Goal: Transaction & Acquisition: Obtain resource

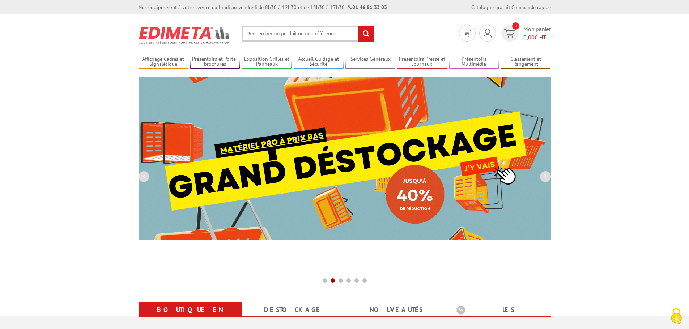
click at [274, 32] on input "text" at bounding box center [308, 34] width 132 height 16
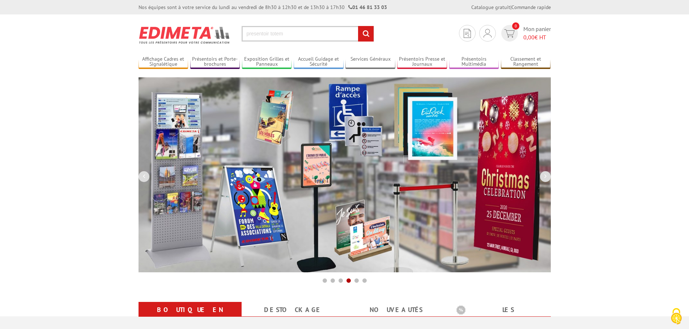
type input "presentoir totem"
click at [369, 31] on input "rechercher" at bounding box center [366, 34] width 16 height 16
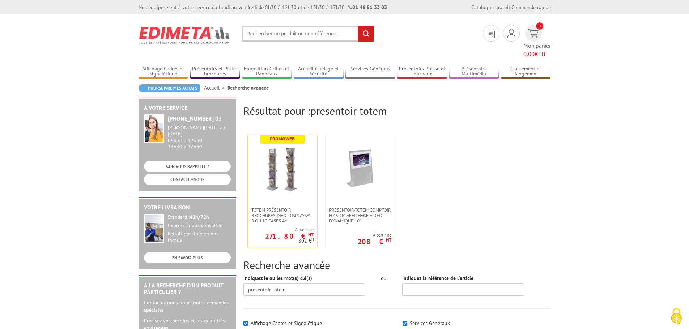
click at [284, 35] on input "text" at bounding box center [308, 34] width 132 height 16
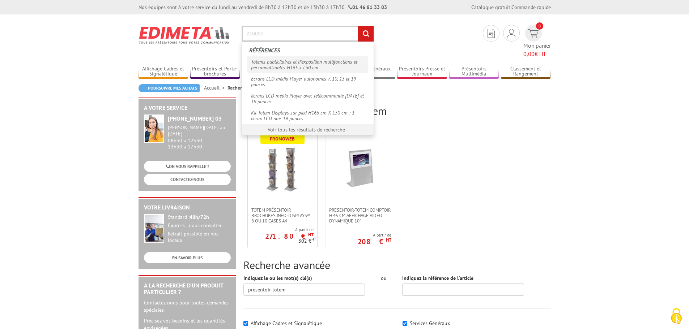
type input "216650"
click at [291, 61] on link "Totems publicitaires et d'exposition multifonctions et personnalisables H165 x …" at bounding box center [307, 64] width 121 height 17
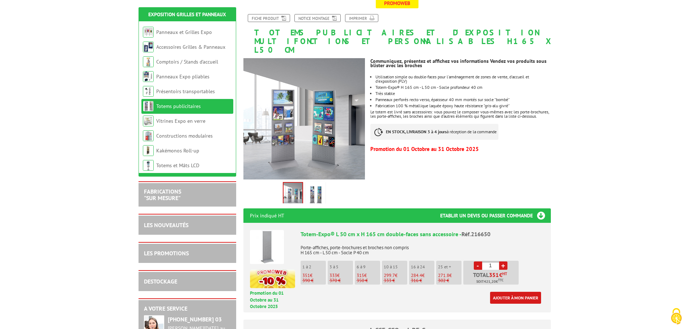
scroll to position [108, 0]
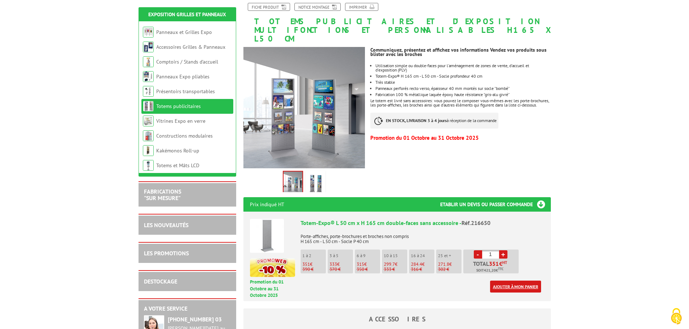
click at [498, 281] on link "Ajouter à mon panier" at bounding box center [515, 287] width 51 height 12
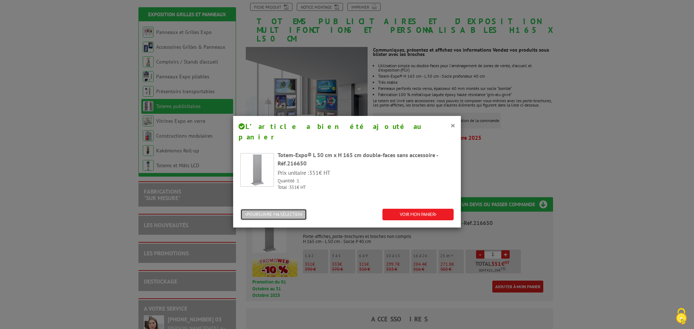
click at [296, 209] on button "POURSUIVRE MA SÉLECTION" at bounding box center [273, 215] width 67 height 12
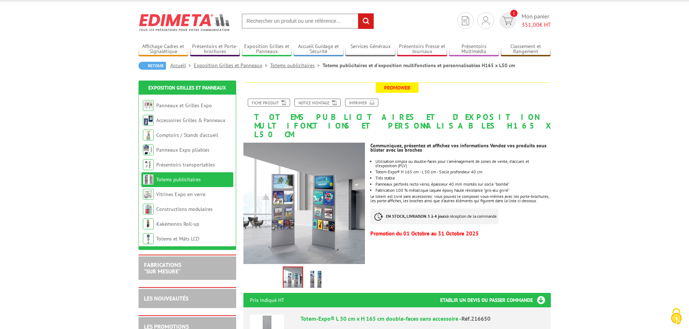
scroll to position [0, 0]
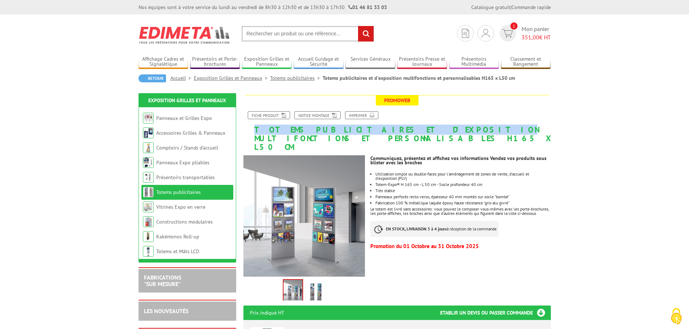
drag, startPoint x: 254, startPoint y: 128, endPoint x: 396, endPoint y: 126, distance: 141.8
click at [396, 126] on h1 "Totems publicitaires et d'exposition multifonctions et personnalisables H165 x …" at bounding box center [397, 123] width 318 height 57
copy h1 "Totems publicitaires et d'exposition"
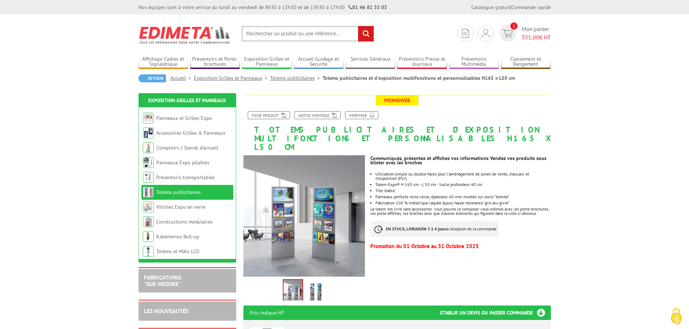
click at [311, 35] on input "text" at bounding box center [308, 34] width 132 height 16
paste input "Totems publicitaires et d'exposition"
type input "Totems publicitaires et d'exposition"
click at [364, 33] on input "rechercher" at bounding box center [366, 34] width 16 height 16
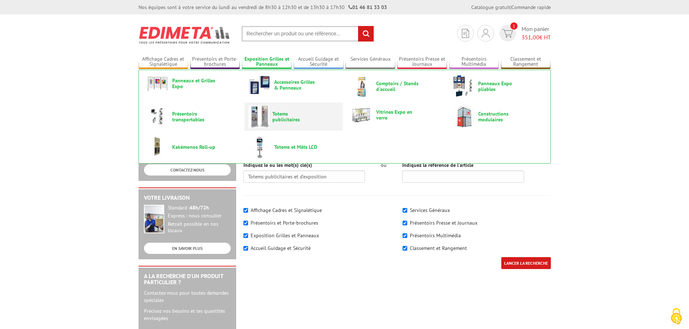
click at [274, 112] on span "Totems publicitaires" at bounding box center [293, 117] width 43 height 12
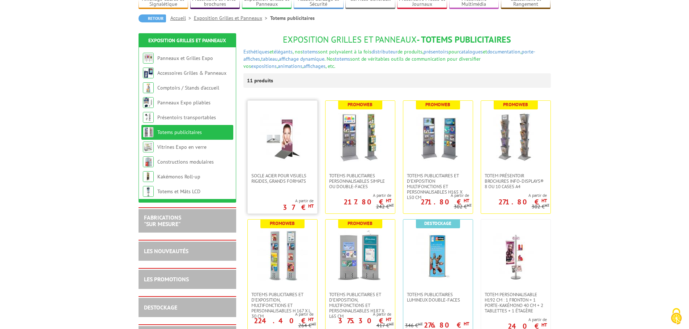
scroll to position [72, 0]
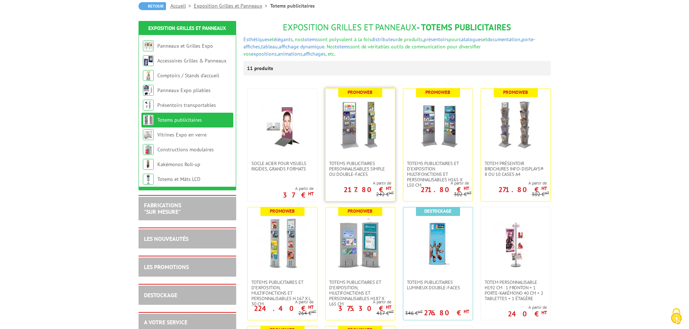
click at [362, 136] on img at bounding box center [360, 124] width 51 height 51
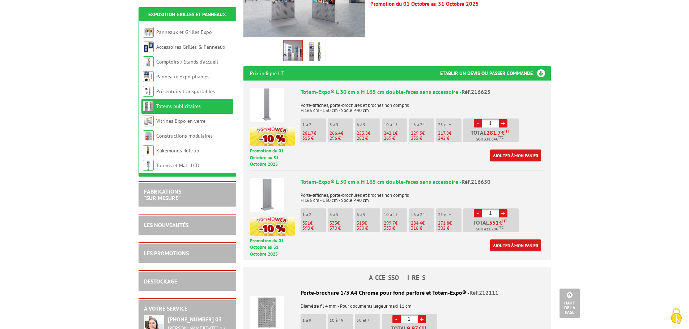
scroll to position [217, 0]
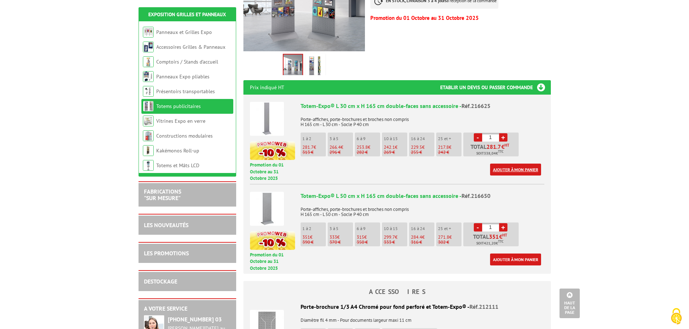
click at [511, 164] on link "Ajouter à mon panier" at bounding box center [515, 170] width 51 height 12
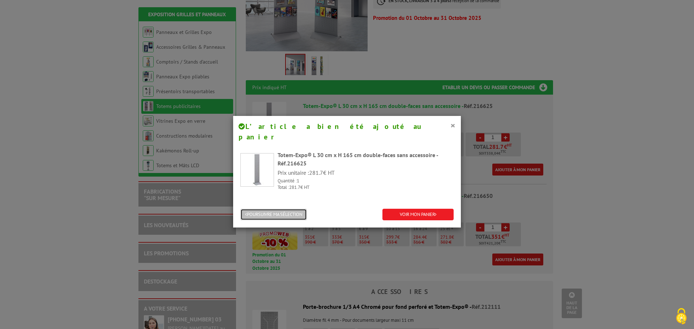
click at [292, 209] on button "POURSUIVRE MA SÉLECTION" at bounding box center [273, 215] width 67 height 12
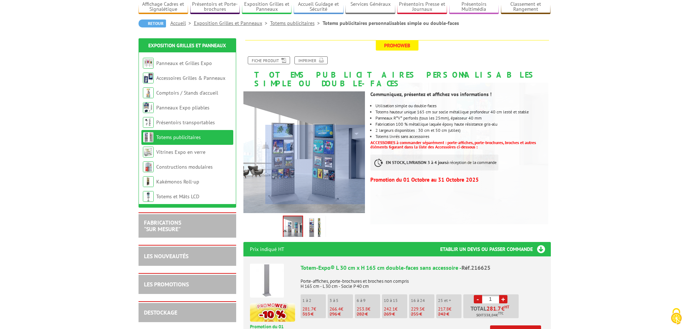
scroll to position [0, 0]
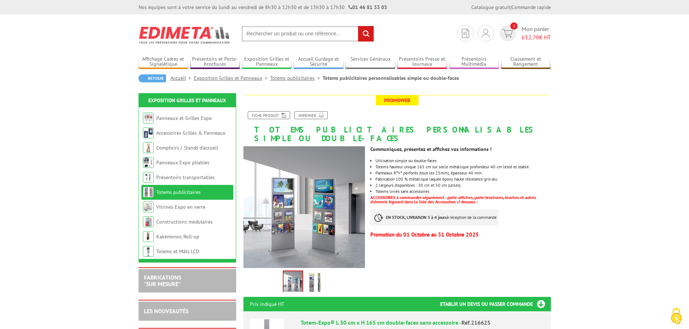
click at [320, 32] on input "text" at bounding box center [308, 34] width 132 height 16
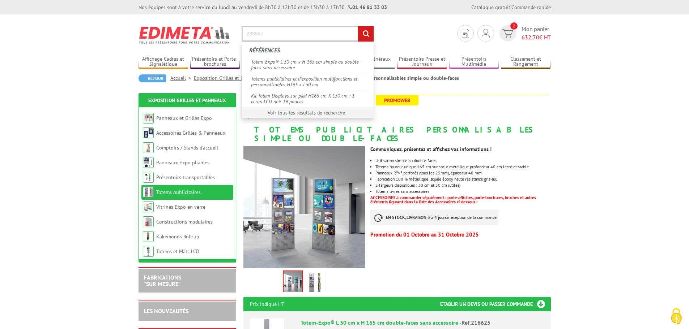
type input "238667"
click at [358, 26] on input "rechercher" at bounding box center [366, 34] width 16 height 16
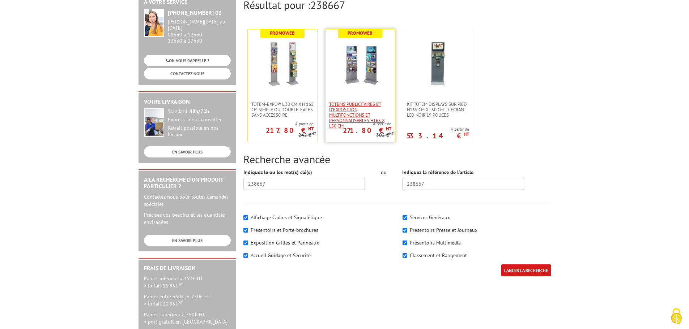
scroll to position [108, 0]
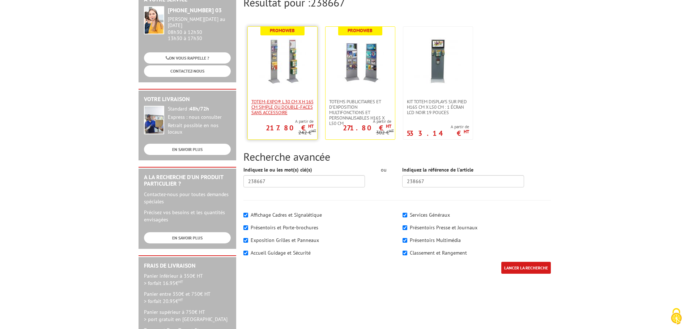
click at [289, 99] on span "Totem-Expo® L 30 cm x H 165 cm simple ou double-faces sans accessoire" at bounding box center [282, 107] width 62 height 16
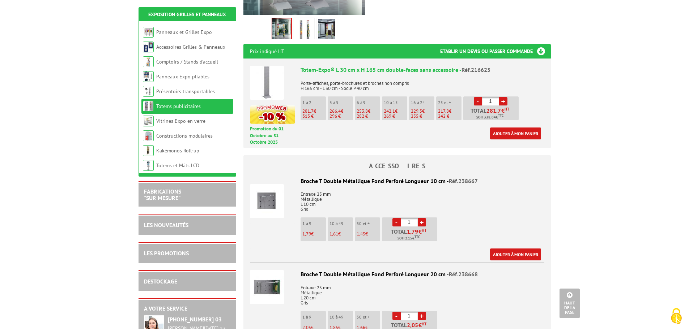
scroll to position [325, 0]
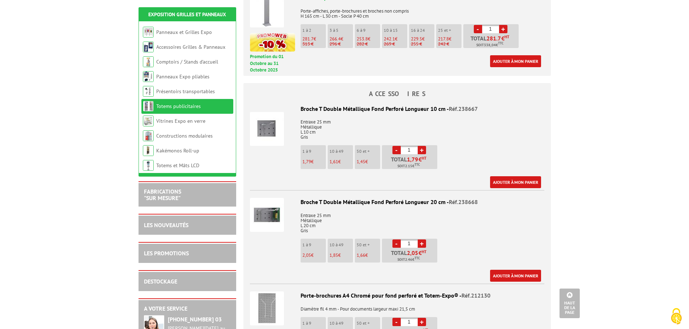
click at [264, 119] on img at bounding box center [267, 129] width 34 height 34
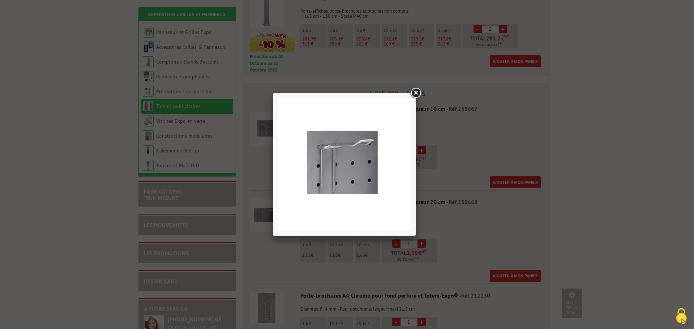
click at [414, 96] on link at bounding box center [415, 93] width 13 height 13
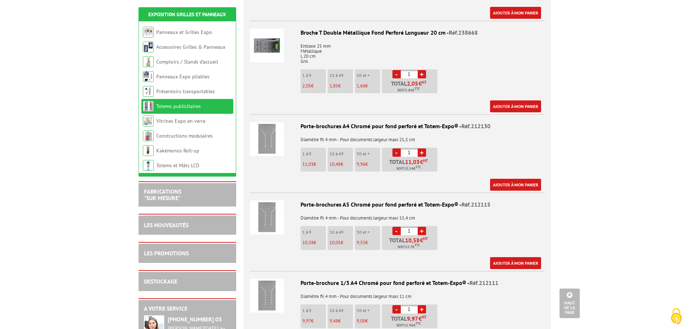
scroll to position [506, 0]
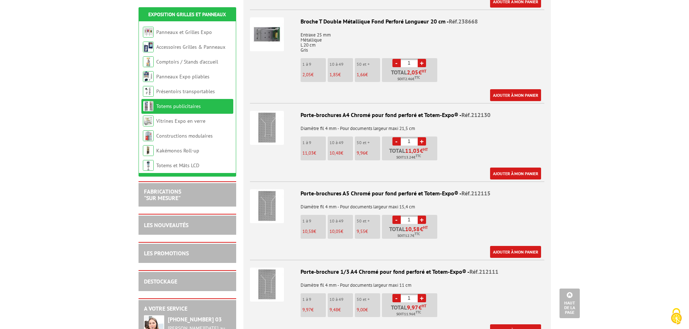
click at [423, 216] on link "+" at bounding box center [422, 220] width 8 height 8
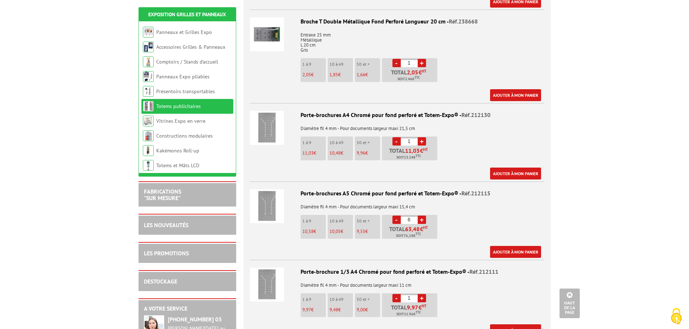
click at [423, 216] on link "+" at bounding box center [422, 220] width 8 height 8
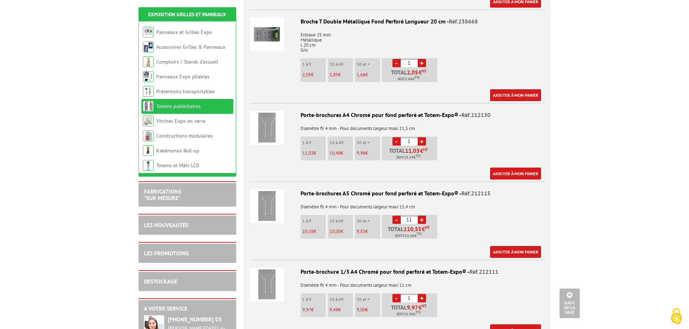
click at [423, 216] on link "+" at bounding box center [422, 220] width 8 height 8
type input "12"
click at [507, 246] on link "Ajouter à mon panier" at bounding box center [515, 252] width 51 height 12
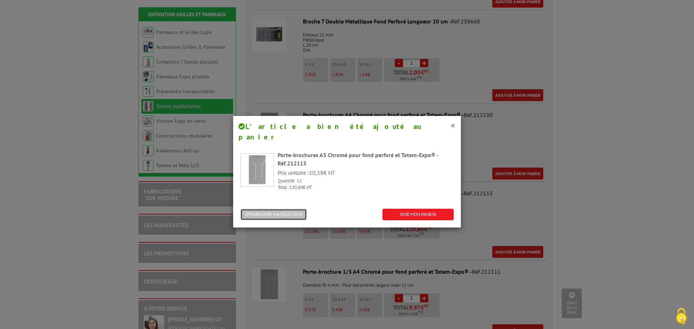
click at [293, 209] on button "POURSUIVRE MA SÉLECTION" at bounding box center [273, 215] width 67 height 12
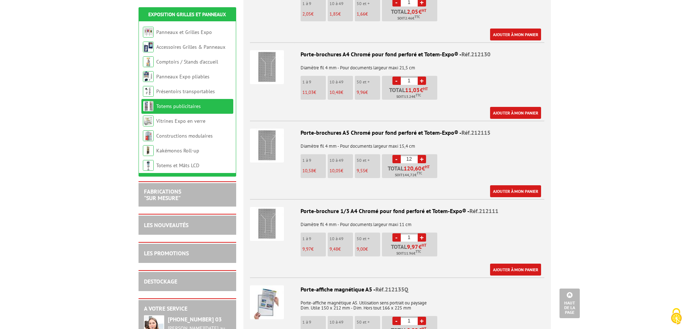
scroll to position [579, 0]
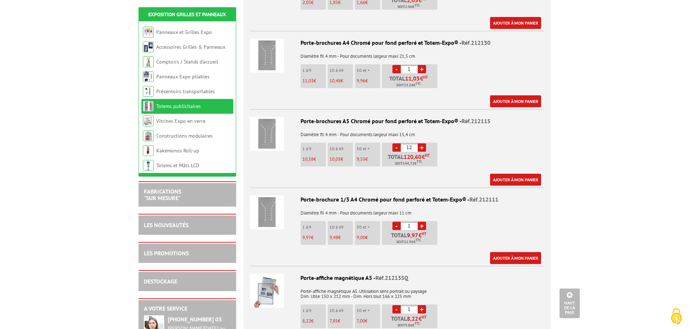
click at [423, 222] on link "+" at bounding box center [422, 226] width 8 height 8
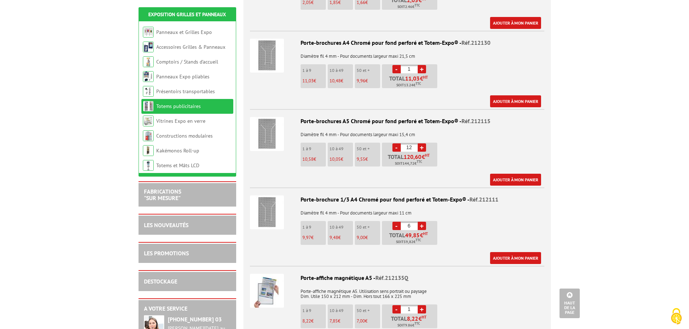
click at [423, 222] on link "+" at bounding box center [422, 226] width 8 height 8
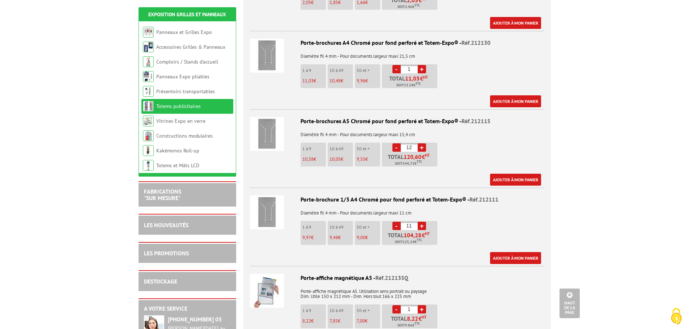
click at [423, 222] on link "+" at bounding box center [422, 226] width 8 height 8
type input "12"
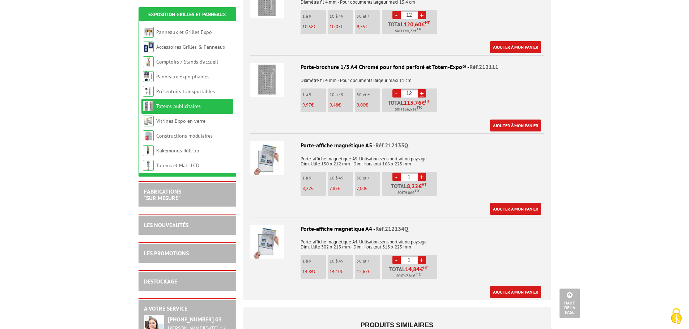
scroll to position [723, 0]
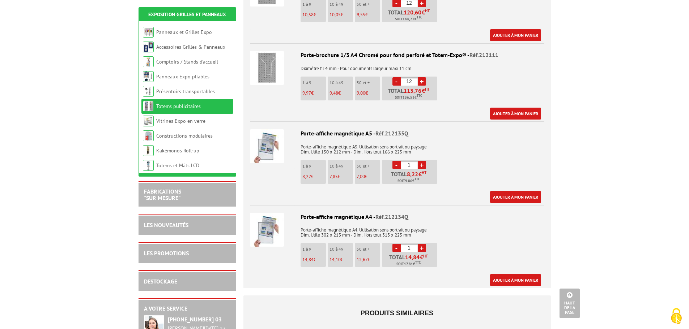
click at [423, 244] on link "+" at bounding box center [422, 248] width 8 height 8
type input "2"
click at [503, 274] on link "Ajouter à mon panier" at bounding box center [515, 280] width 51 height 12
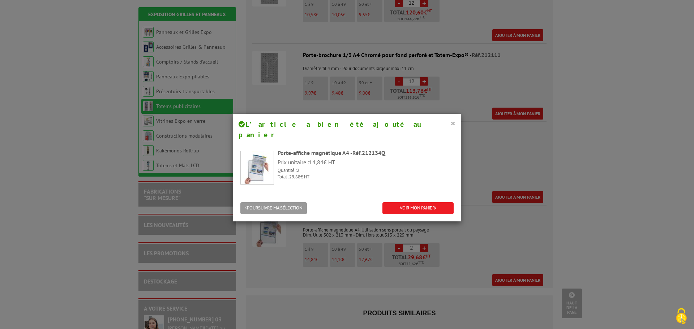
click at [451, 124] on button "×" at bounding box center [453, 123] width 5 height 9
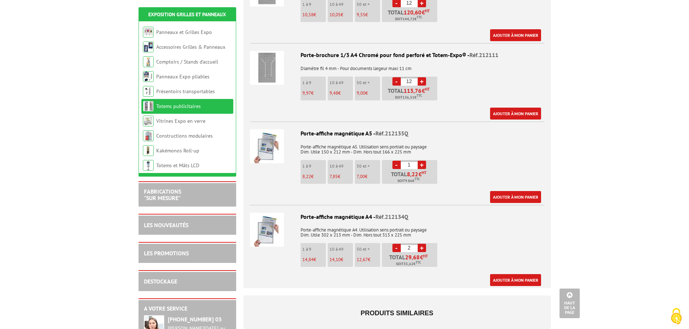
click at [277, 219] on img at bounding box center [267, 230] width 34 height 34
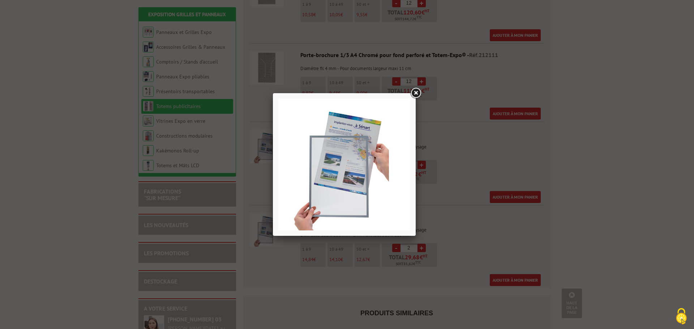
click at [414, 91] on link at bounding box center [415, 93] width 13 height 13
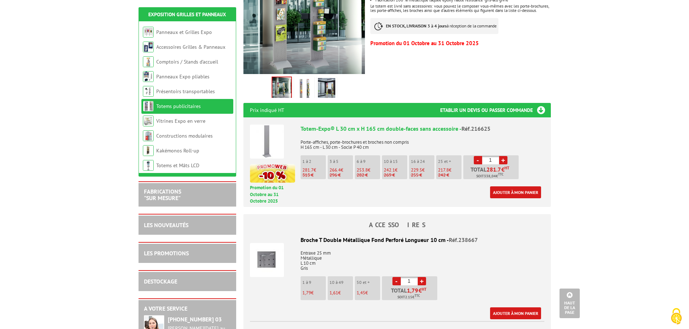
scroll to position [0, 0]
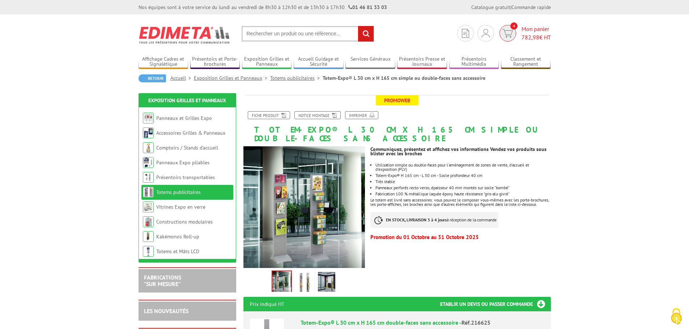
click at [525, 34] on span "782,98" at bounding box center [530, 37] width 18 height 7
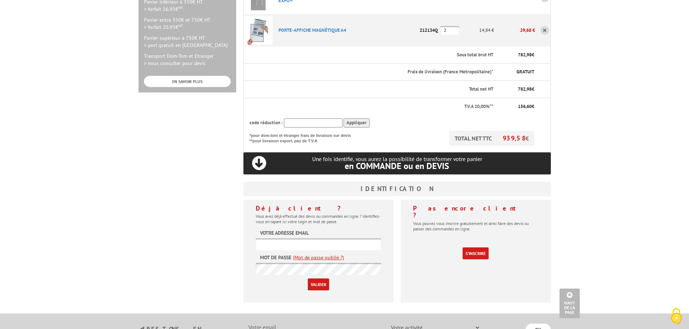
scroll to position [253, 0]
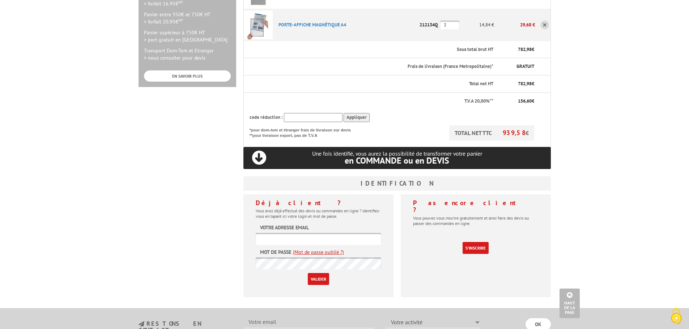
click at [323, 249] on link "(Mot de passe oublié ?)" at bounding box center [318, 252] width 51 height 7
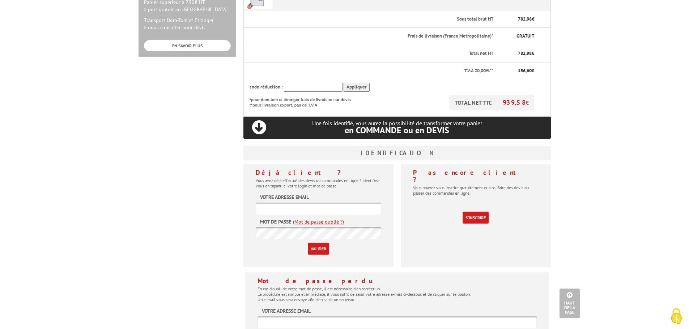
scroll to position [325, 0]
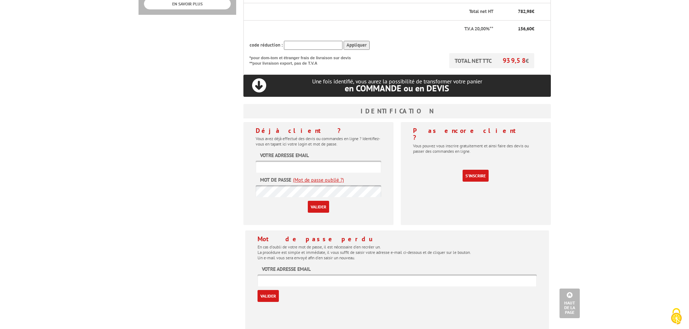
click at [292, 275] on input "text" at bounding box center [396, 281] width 279 height 12
type input "pascale.desthomas@ville-alencon.fr"
click at [275, 290] on input "Valider" at bounding box center [267, 296] width 21 height 12
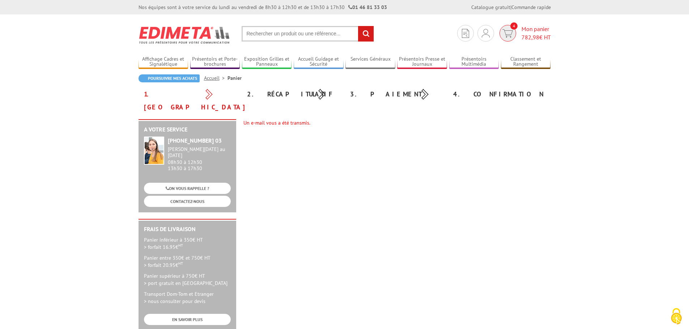
click at [532, 34] on span "782,98" at bounding box center [530, 37] width 18 height 7
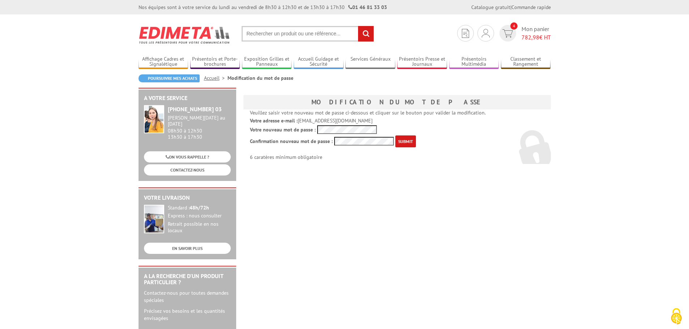
click at [407, 142] on input "submit" at bounding box center [405, 142] width 21 height 12
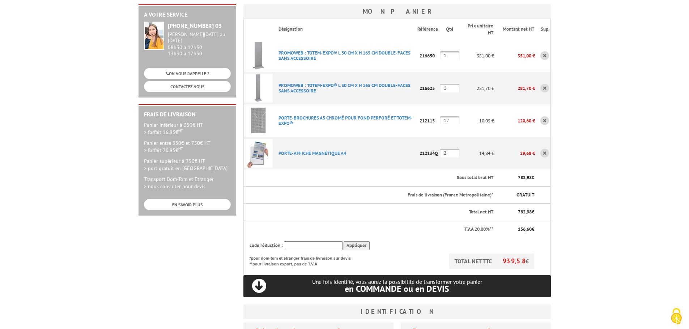
scroll to position [181, 0]
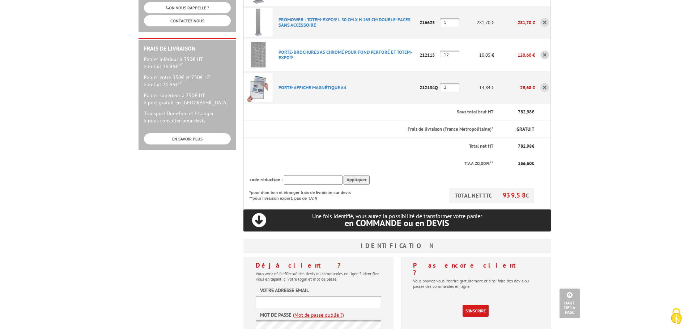
click at [319, 296] on input "text" at bounding box center [318, 302] width 125 height 12
type input "[EMAIL_ADDRESS][DOMAIN_NAME]"
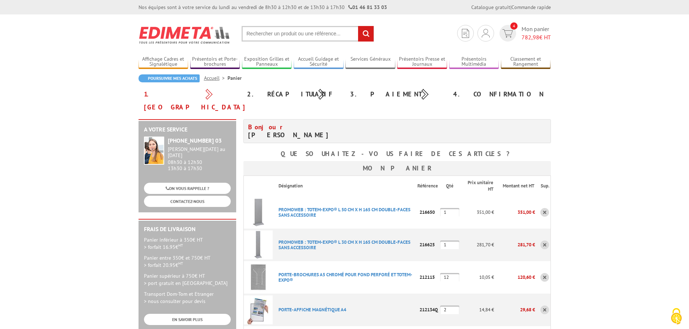
click at [281, 37] on input "text" at bounding box center [308, 34] width 132 height 16
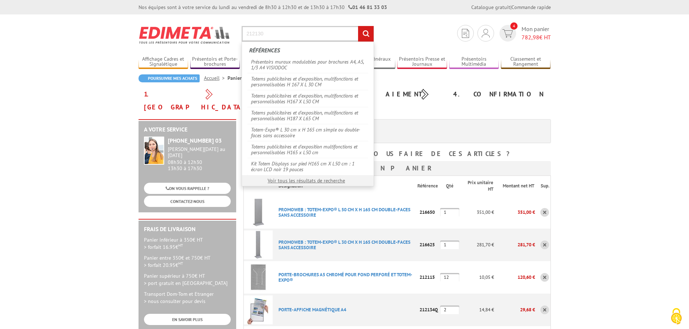
type input "212130"
click at [358, 26] on input "rechercher" at bounding box center [366, 34] width 16 height 16
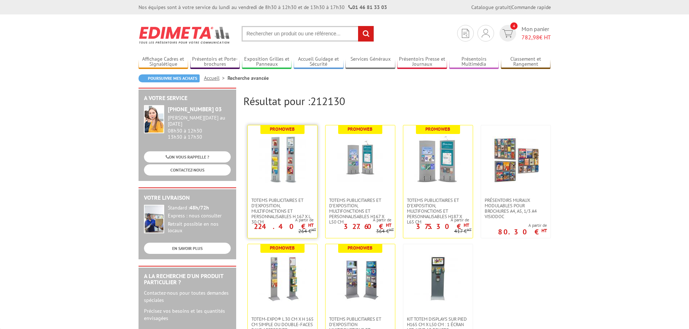
click at [302, 175] on img at bounding box center [282, 159] width 47 height 47
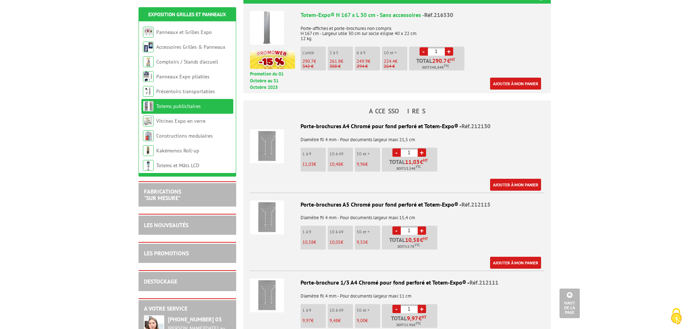
scroll to position [325, 0]
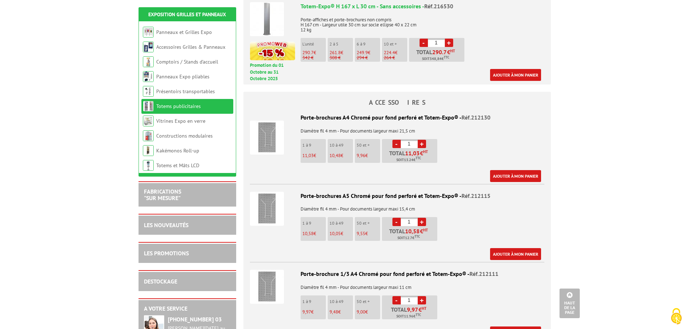
click at [423, 140] on link "+" at bounding box center [422, 144] width 8 height 8
type input "4"
click at [506, 170] on link "Ajouter à mon panier" at bounding box center [515, 176] width 51 height 12
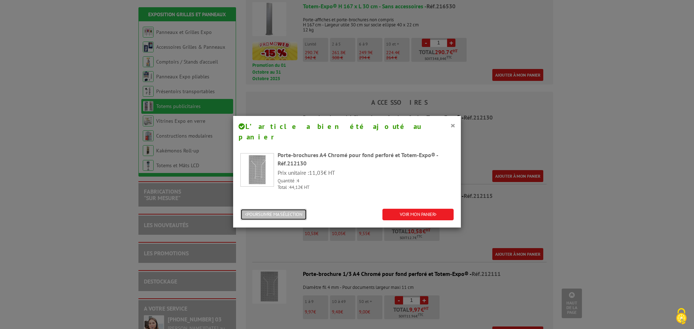
click at [301, 209] on button "POURSUIVRE MA SÉLECTION" at bounding box center [273, 215] width 67 height 12
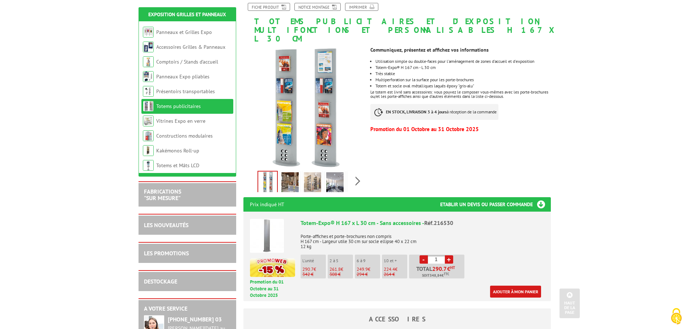
scroll to position [0, 0]
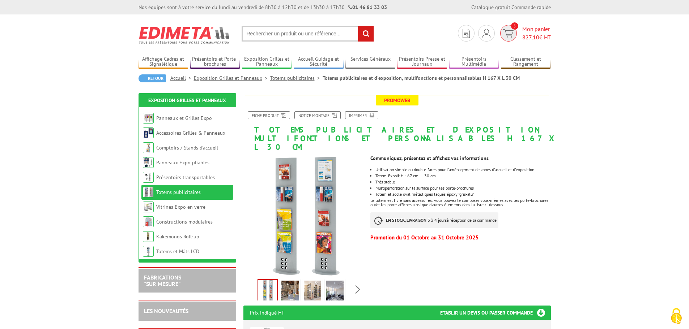
click at [532, 35] on span "827,10" at bounding box center [530, 37] width 17 height 7
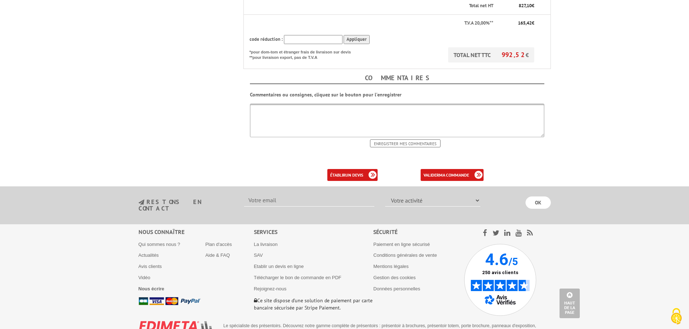
scroll to position [398, 0]
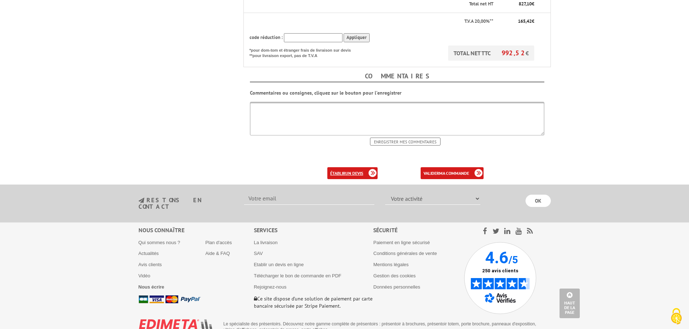
click at [356, 171] on b "un devis" at bounding box center [354, 173] width 18 height 5
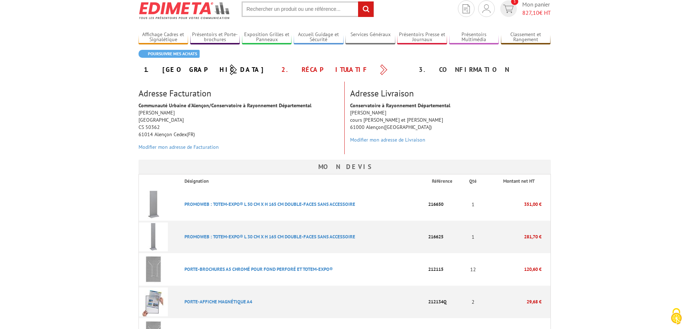
scroll to position [36, 0]
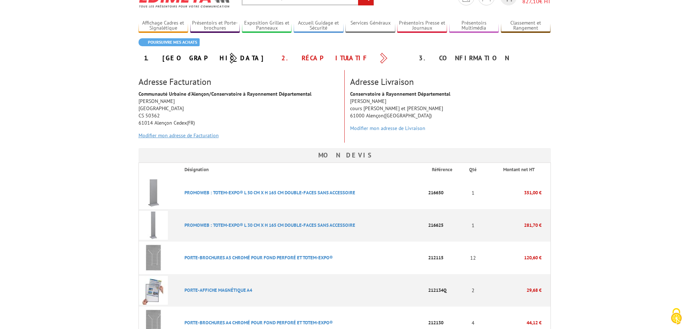
click at [206, 138] on link "Modifier mon adresse de Facturation" at bounding box center [178, 135] width 80 height 7
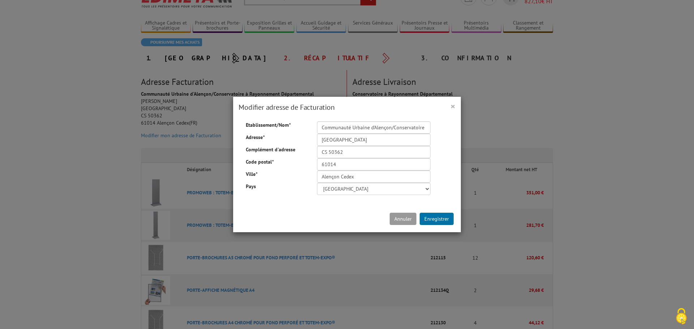
click at [452, 104] on span "×" at bounding box center [453, 106] width 5 height 12
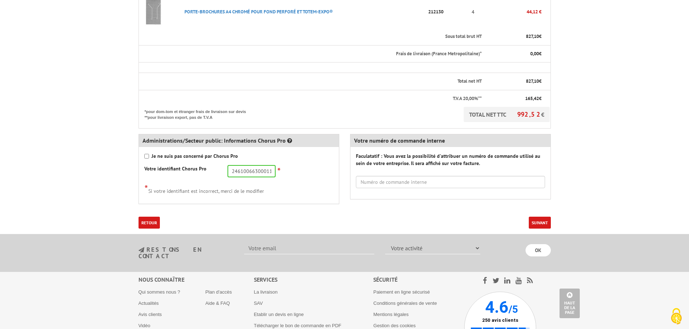
scroll to position [362, 0]
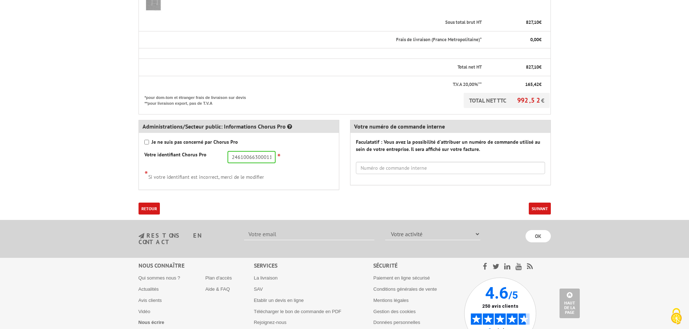
click at [547, 208] on button "Suivant" at bounding box center [540, 209] width 22 height 12
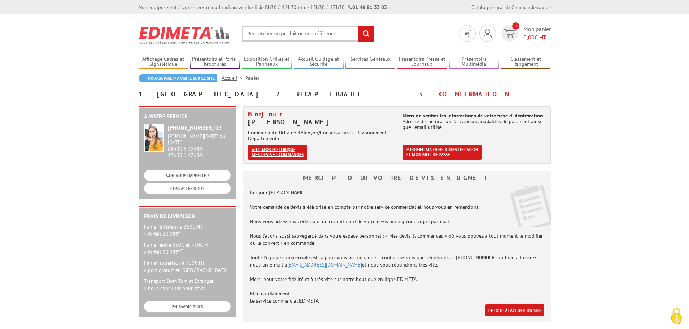
click at [284, 154] on link "Voir mon historique mes devis et commandes" at bounding box center [277, 152] width 59 height 15
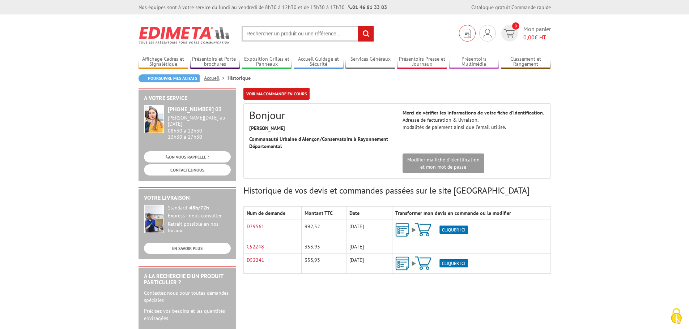
click at [468, 35] on img at bounding box center [467, 33] width 7 height 9
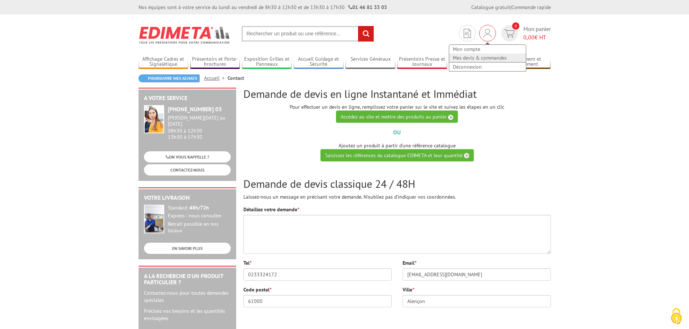
click at [482, 56] on link "Mes devis & commandes" at bounding box center [487, 58] width 77 height 9
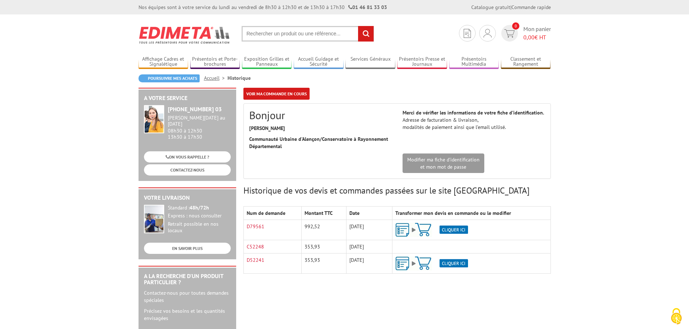
click at [404, 228] on img at bounding box center [431, 230] width 73 height 14
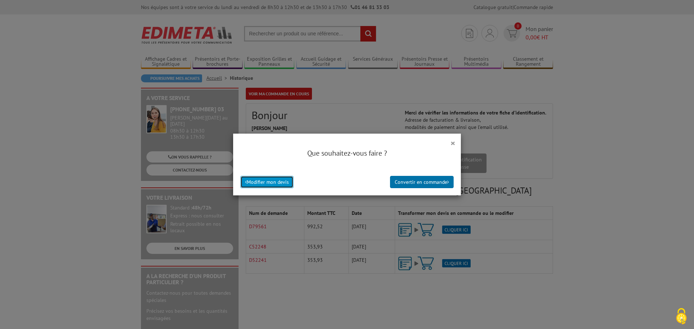
click at [270, 183] on button "Modifier mon devis" at bounding box center [266, 182] width 53 height 12
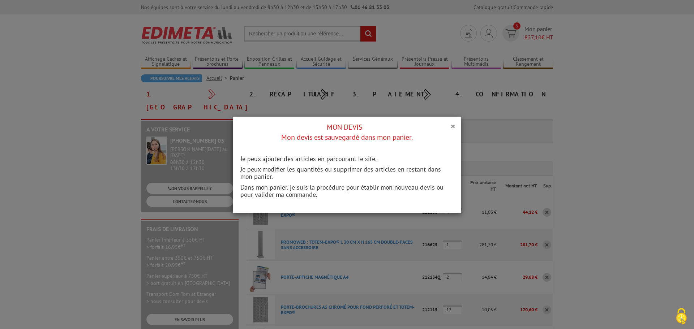
click at [353, 145] on div "× MON DEVIS Mon devis est sauvegardé dans mon panier." at bounding box center [347, 132] width 228 height 31
click at [451, 127] on button "×" at bounding box center [453, 125] width 5 height 9
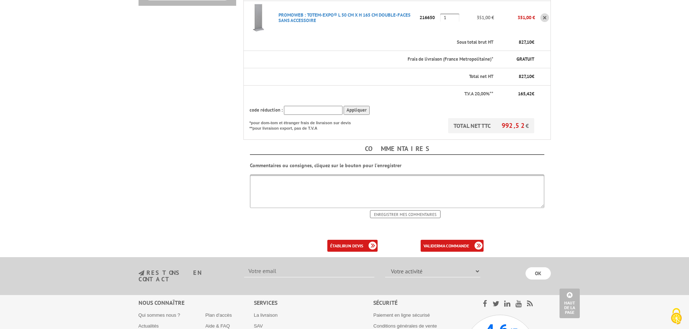
scroll to position [325, 0]
click at [352, 243] on b "un devis" at bounding box center [354, 245] width 18 height 5
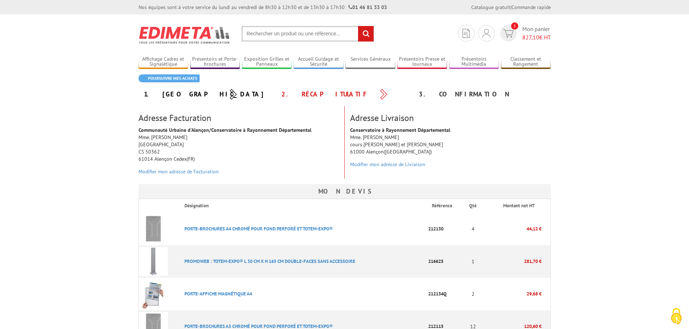
click at [338, 191] on h3 "Mon devis" at bounding box center [344, 191] width 412 height 14
click at [266, 35] on input "text" at bounding box center [308, 34] width 132 height 16
click at [276, 30] on input "text" at bounding box center [308, 34] width 132 height 16
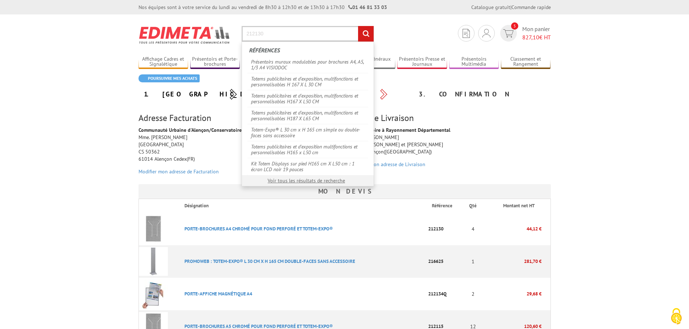
type input "212130"
click at [364, 35] on input "rechercher" at bounding box center [366, 34] width 16 height 16
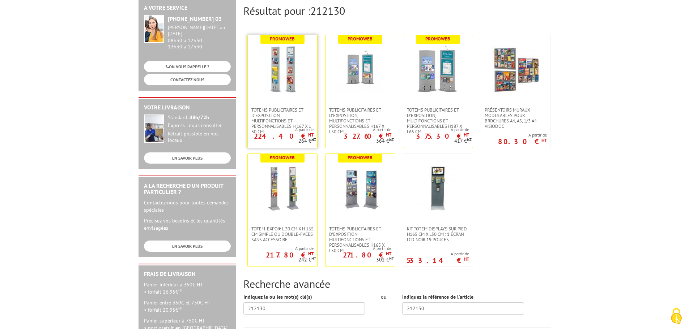
scroll to position [108, 0]
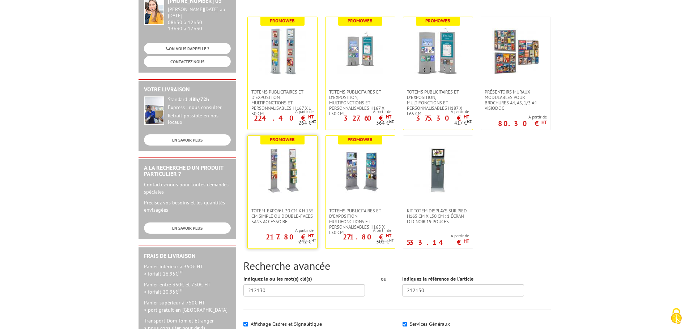
click at [286, 189] on img at bounding box center [282, 170] width 47 height 47
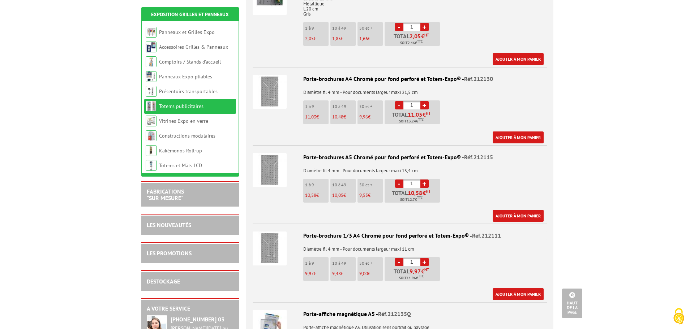
scroll to position [579, 0]
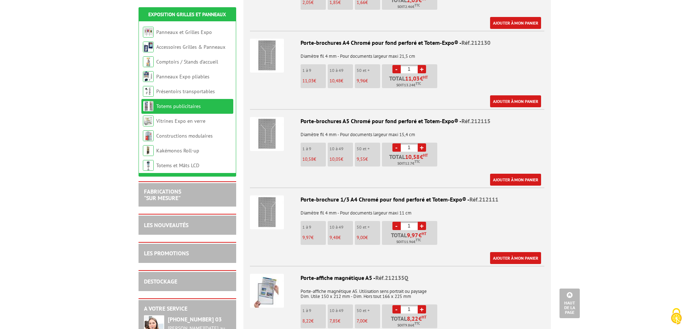
click at [421, 222] on link "+" at bounding box center [422, 226] width 8 height 8
type input "3"
click at [503, 252] on link "Ajouter à mon panier" at bounding box center [515, 258] width 51 height 12
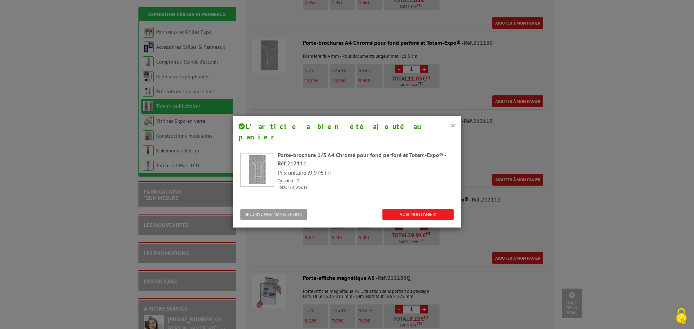
click at [451, 128] on button "×" at bounding box center [453, 125] width 5 height 9
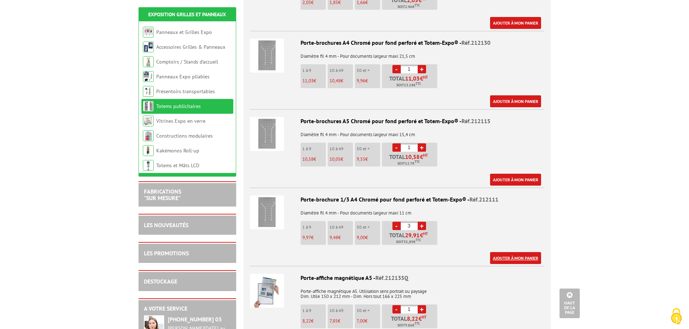
click at [511, 252] on link "Ajouter à mon panier" at bounding box center [515, 258] width 51 height 12
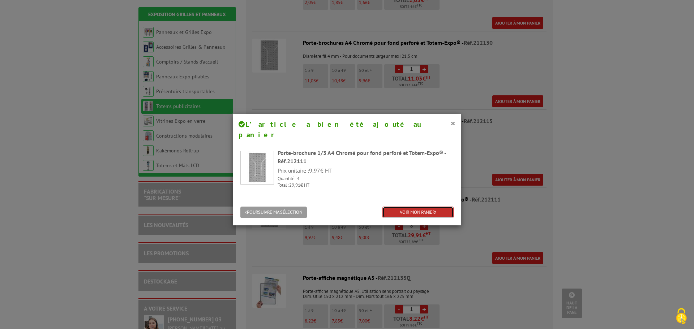
click at [398, 207] on link "VOIR MON PANIER" at bounding box center [418, 213] width 71 height 12
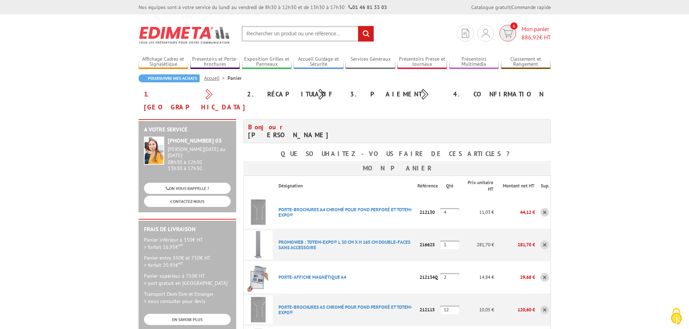
click at [524, 38] on span "886,92" at bounding box center [530, 37] width 18 height 7
click at [519, 30] on link "6 Mon panier 886,92 € HT" at bounding box center [524, 33] width 53 height 17
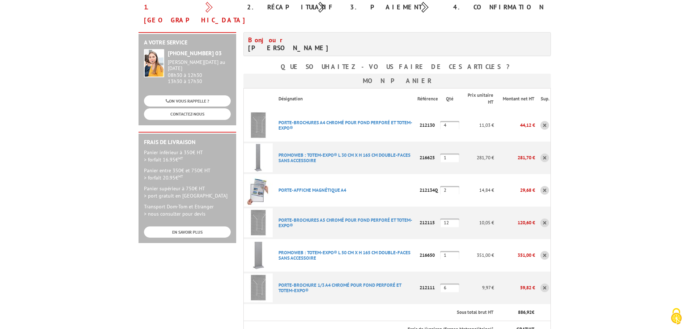
scroll to position [108, 0]
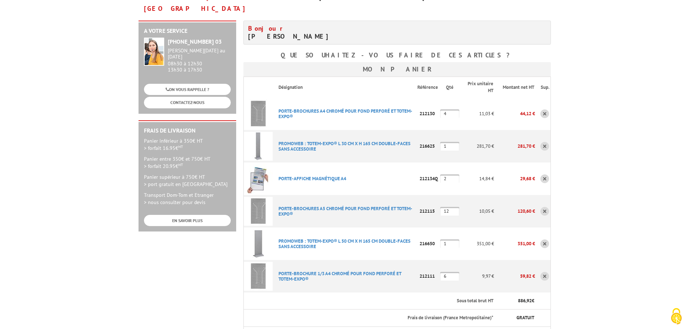
drag, startPoint x: 447, startPoint y: 188, endPoint x: 439, endPoint y: 187, distance: 8.3
click at [439, 195] on tr "PORTE-BROCHURES A5 CHROMé POUR FOND PERFORé ET TOTEM-EXPO® Code promo non activ…" at bounding box center [396, 211] width 307 height 33
drag, startPoint x: 447, startPoint y: 188, endPoint x: 442, endPoint y: 187, distance: 4.9
click at [442, 207] on input "6" at bounding box center [449, 211] width 19 height 9
type input "8"
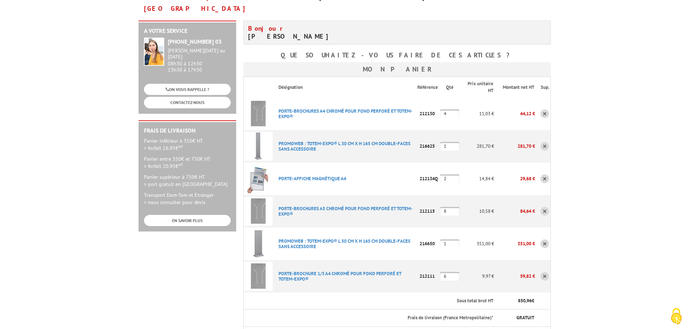
drag, startPoint x: 453, startPoint y: 253, endPoint x: 430, endPoint y: 255, distance: 23.2
click at [430, 260] on tr "PORTE-BROCHURE 1/3 A4 CHROMé POUR FOND PERFORé ET TOTEM-EXPO® Code promo non ac…" at bounding box center [396, 276] width 307 height 33
type input "8"
click at [390, 105] on td "PORTE-BROCHURES A4 CHROMé POUR FOND PERFORé ET TOTEM-EXPO® Code promo non activ…" at bounding box center [345, 114] width 145 height 33
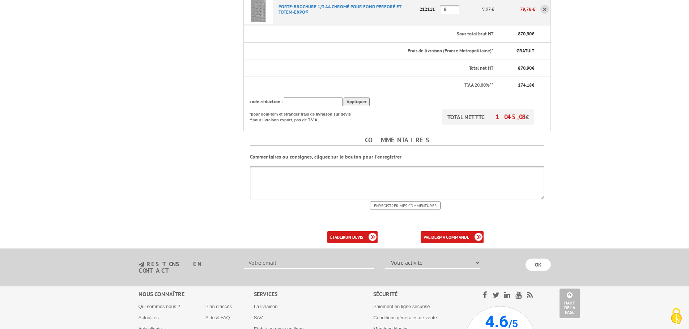
scroll to position [398, 0]
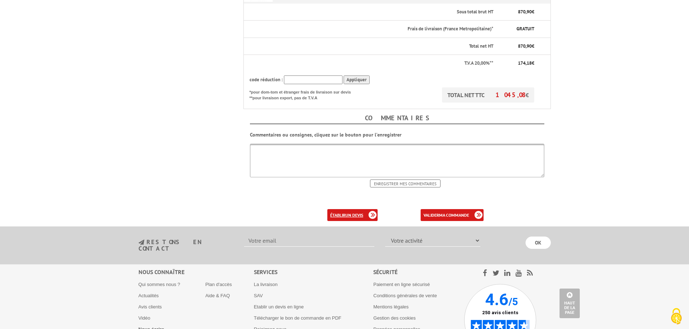
click at [346, 213] on b "un devis" at bounding box center [354, 215] width 18 height 5
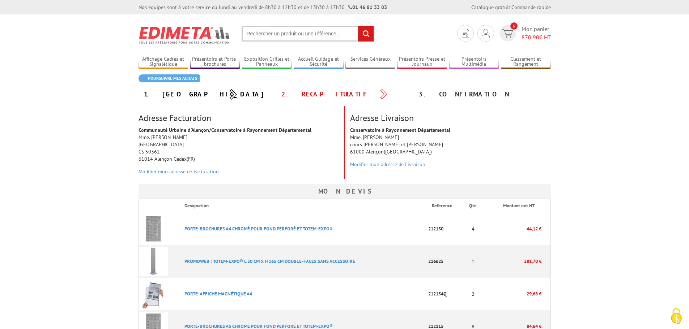
drag, startPoint x: 647, startPoint y: 0, endPoint x: 82, endPoint y: 164, distance: 588.0
click at [466, 35] on img at bounding box center [465, 33] width 7 height 9
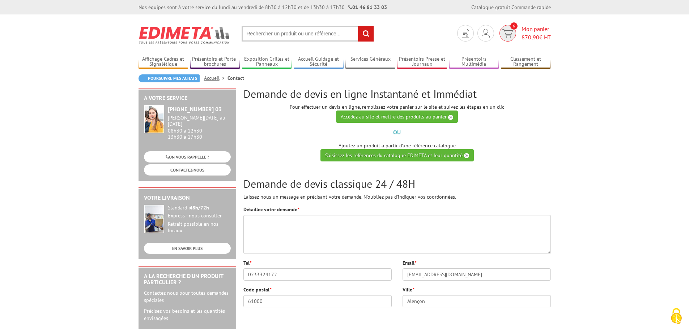
click at [505, 34] on img at bounding box center [507, 33] width 10 height 8
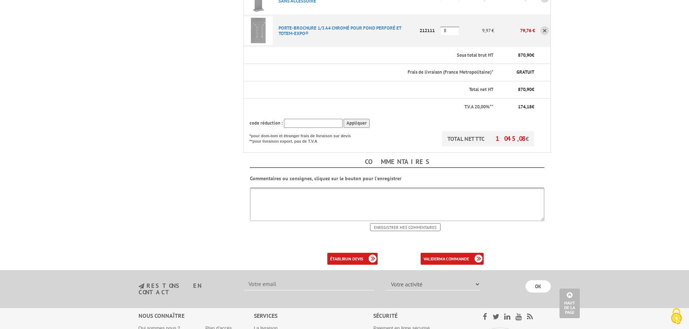
scroll to position [362, 0]
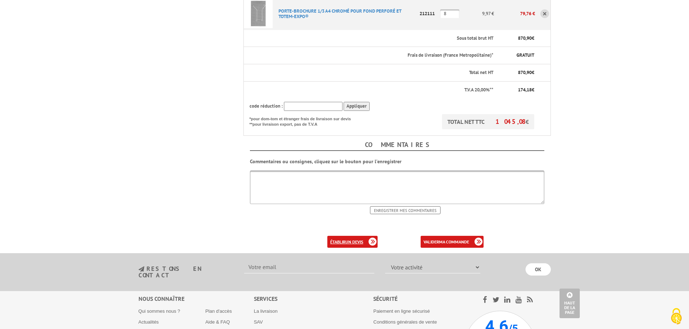
click at [340, 236] on link "établir un devis" at bounding box center [352, 242] width 50 height 12
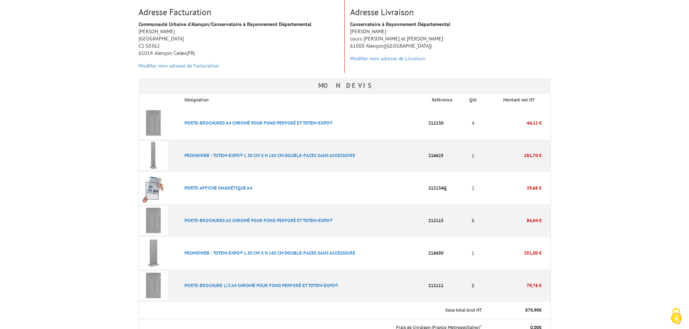
scroll to position [108, 0]
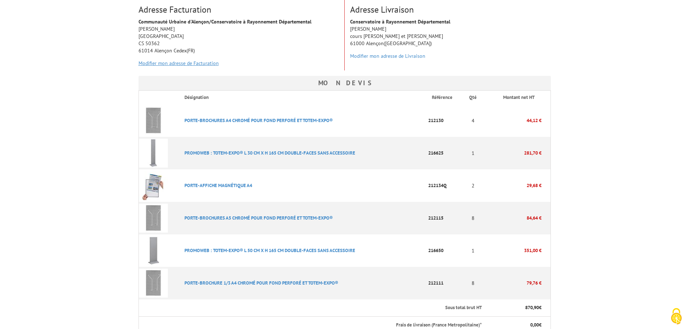
click at [188, 64] on link "Modifier mon adresse de Facturation" at bounding box center [178, 63] width 80 height 7
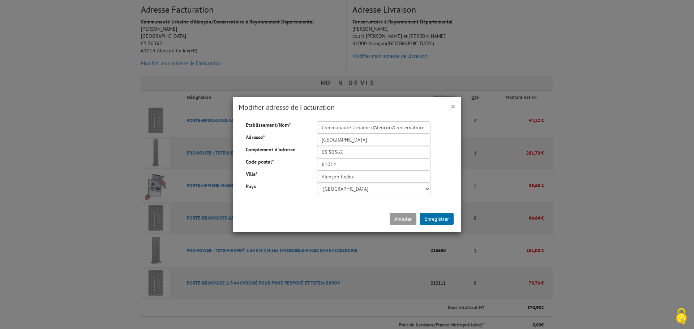
click at [451, 107] on span "×" at bounding box center [453, 106] width 5 height 12
